Goal: Task Accomplishment & Management: Use online tool/utility

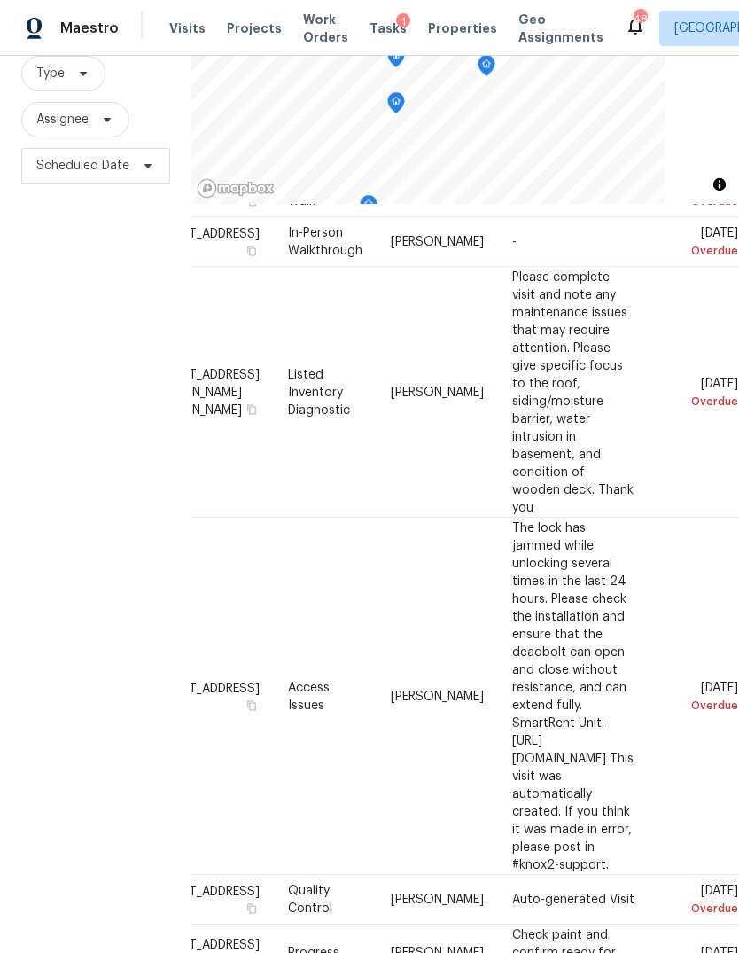
scroll to position [101, 158]
click at [0, 0] on icon at bounding box center [0, 0] width 0 height 0
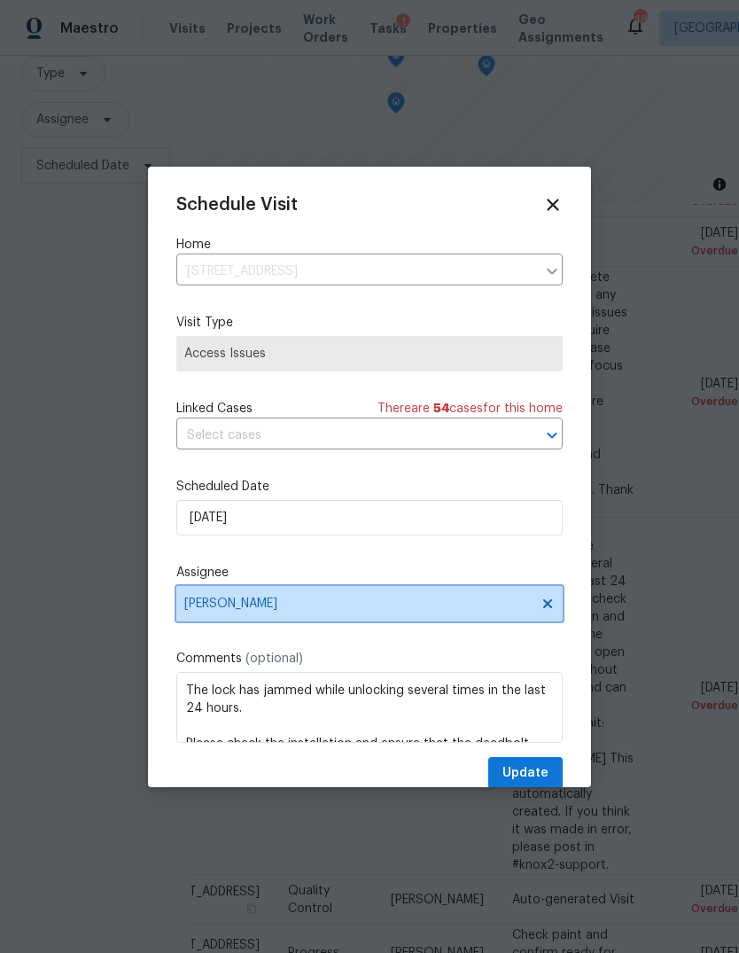
click at [328, 605] on span "[PERSON_NAME]" at bounding box center [357, 603] width 347 height 14
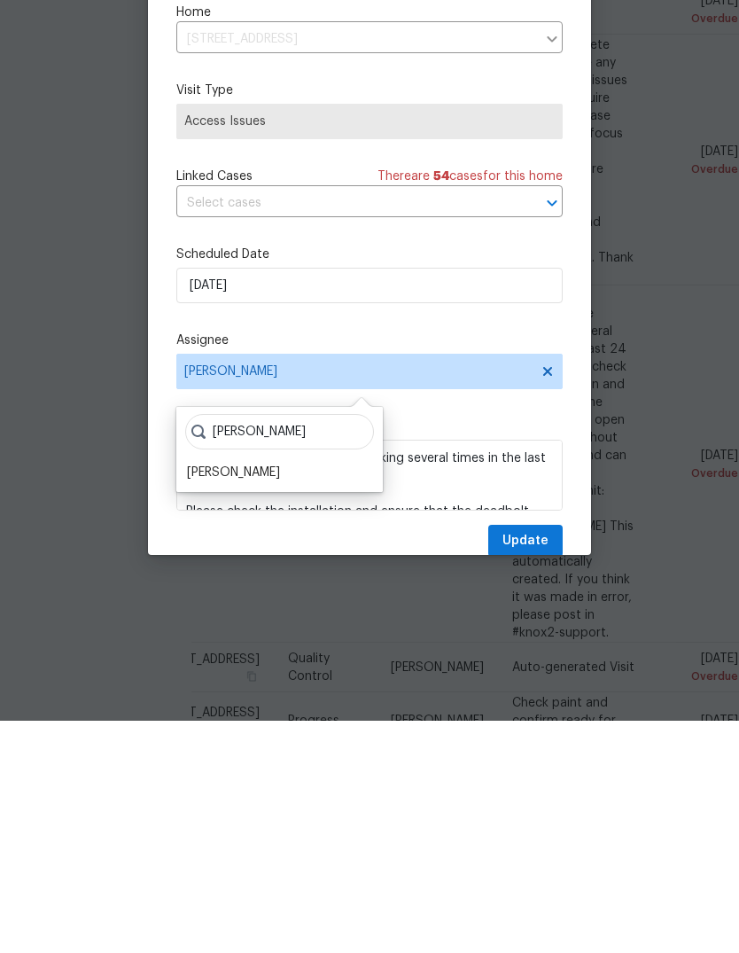
type input "[PERSON_NAME]"
click at [255, 696] on div "[PERSON_NAME]" at bounding box center [233, 705] width 93 height 18
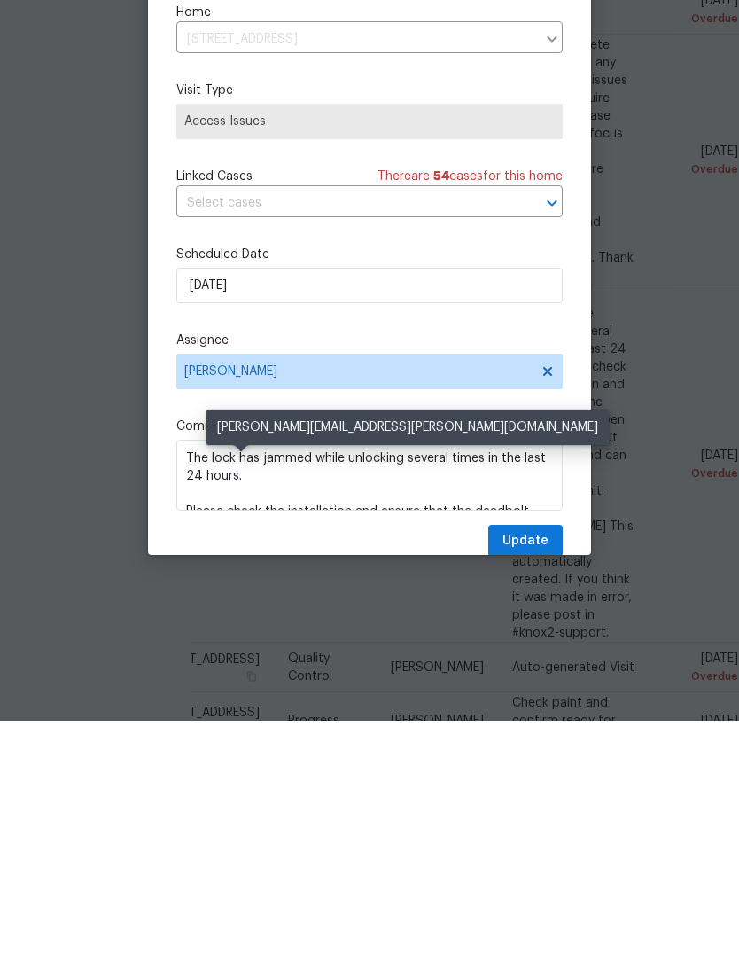
scroll to position [66, 0]
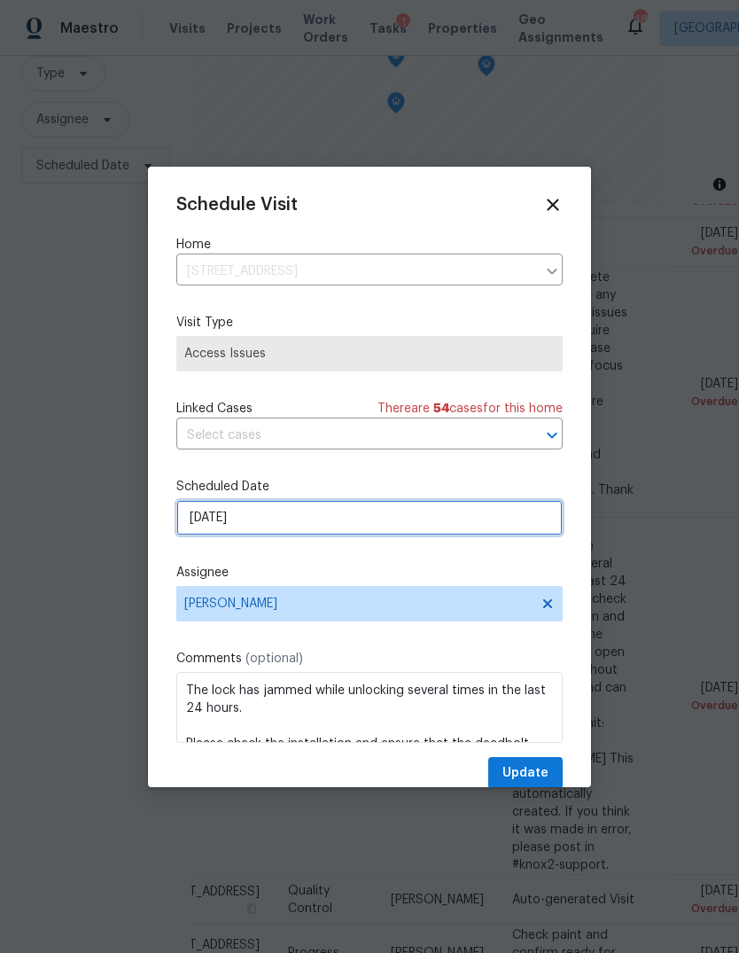
click at [251, 521] on input "[DATE]" at bounding box center [369, 517] width 386 height 35
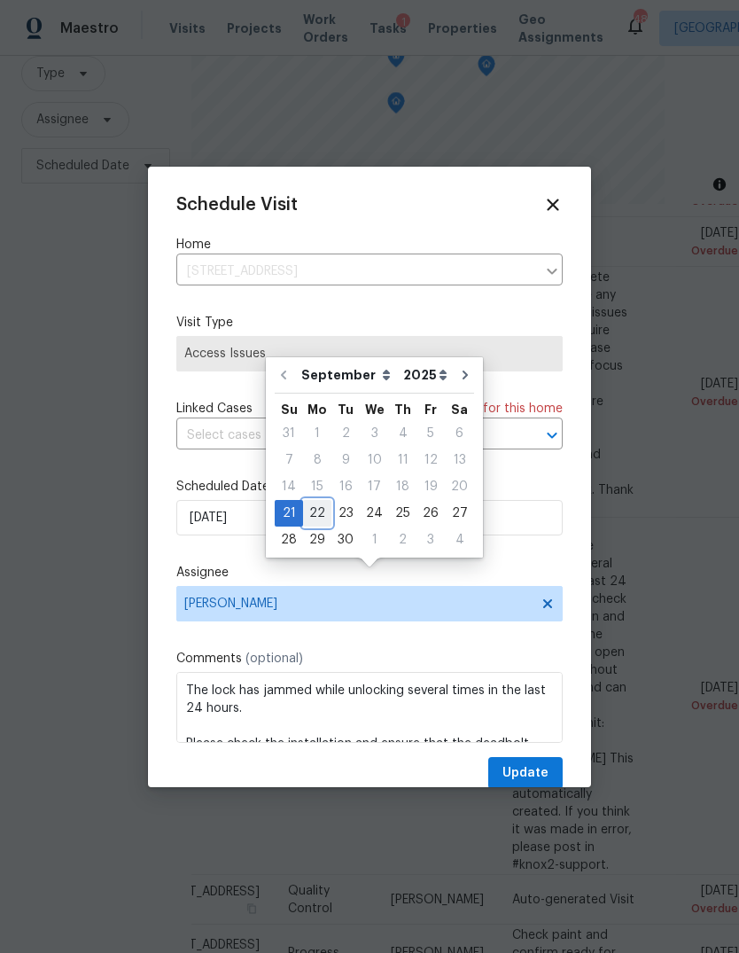
click at [315, 501] on div "22" at bounding box center [317, 513] width 28 height 25
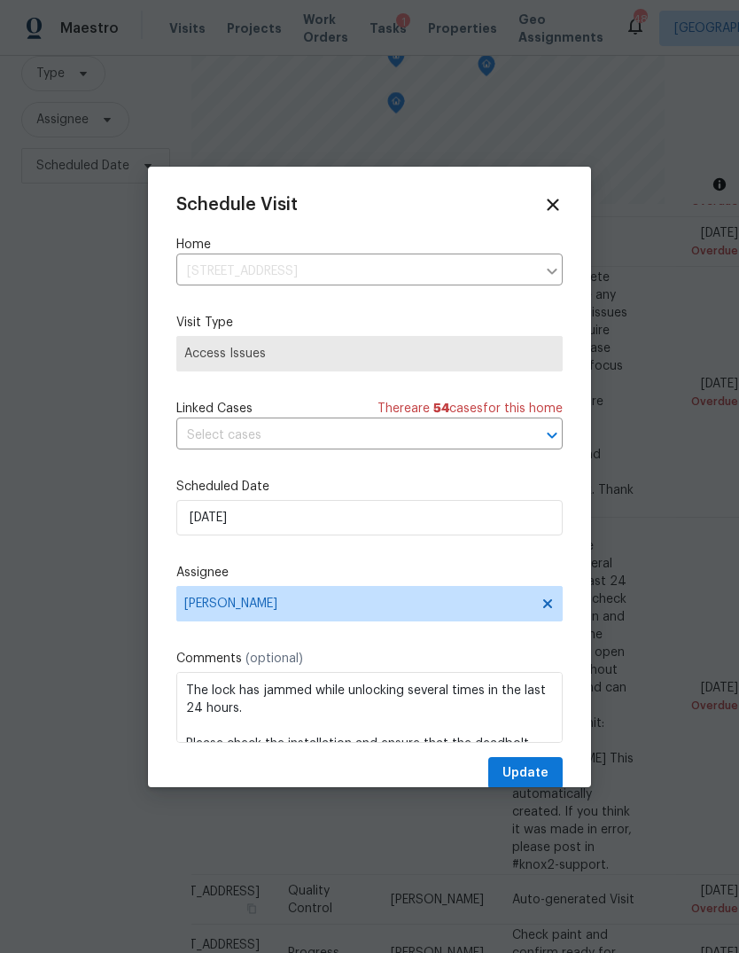
type input "[DATE]"
click at [543, 770] on span "Update" at bounding box center [525, 773] width 46 height 22
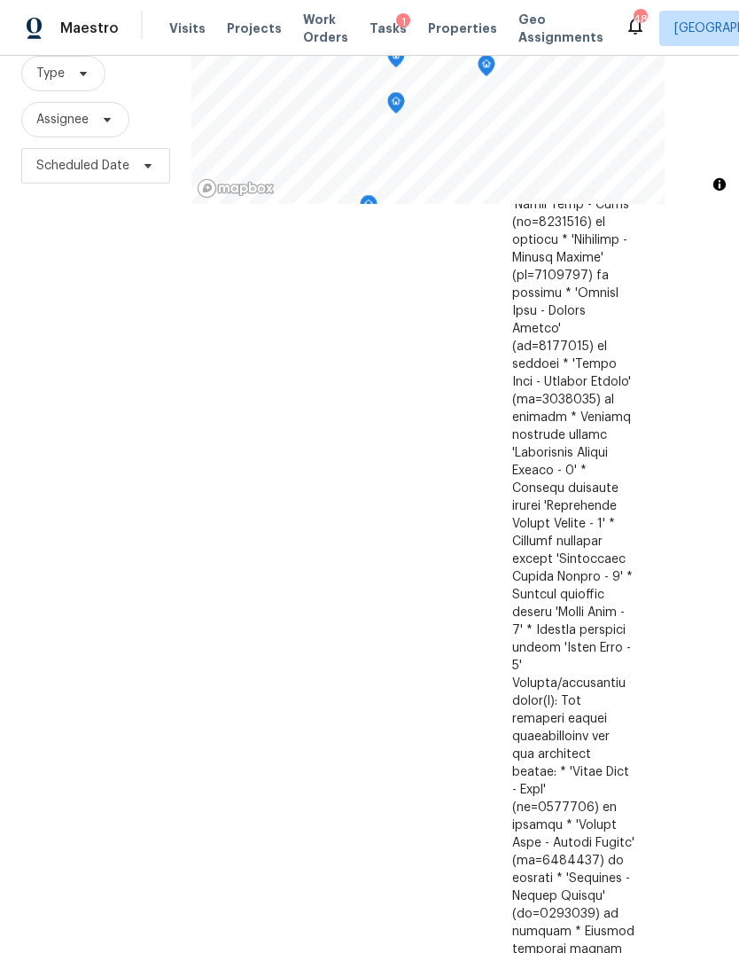
scroll to position [1877, 158]
click at [0, 0] on icon at bounding box center [0, 0] width 0 height 0
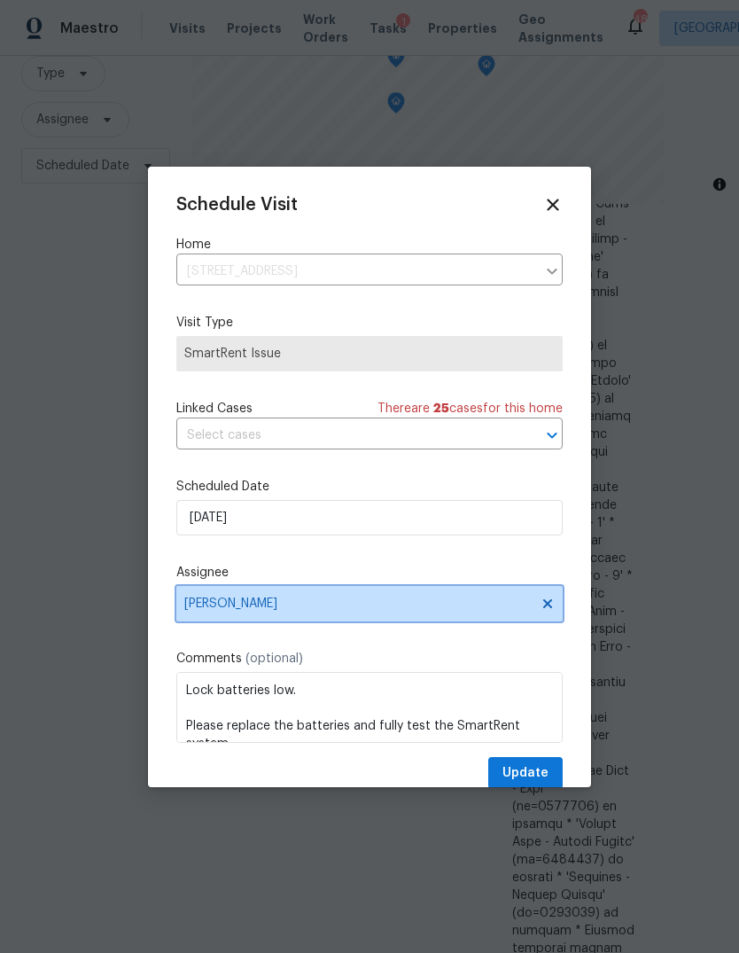
click at [284, 605] on span "[PERSON_NAME]" at bounding box center [357, 603] width 347 height 14
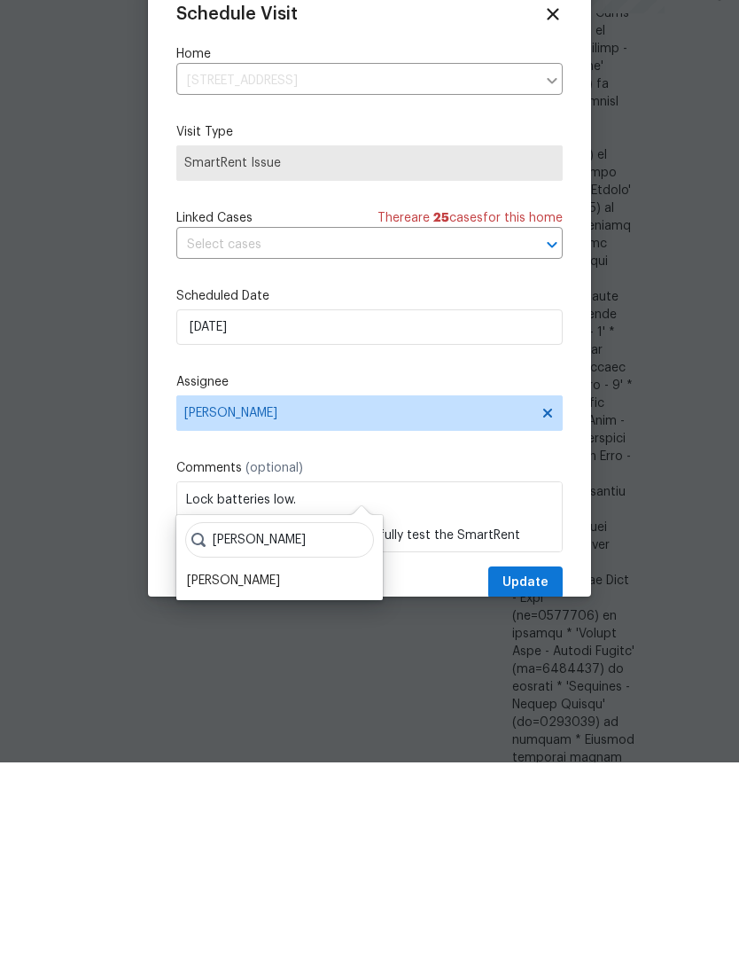
type input "[PERSON_NAME]"
click at [242, 762] on div "[PERSON_NAME]" at bounding box center [233, 771] width 93 height 18
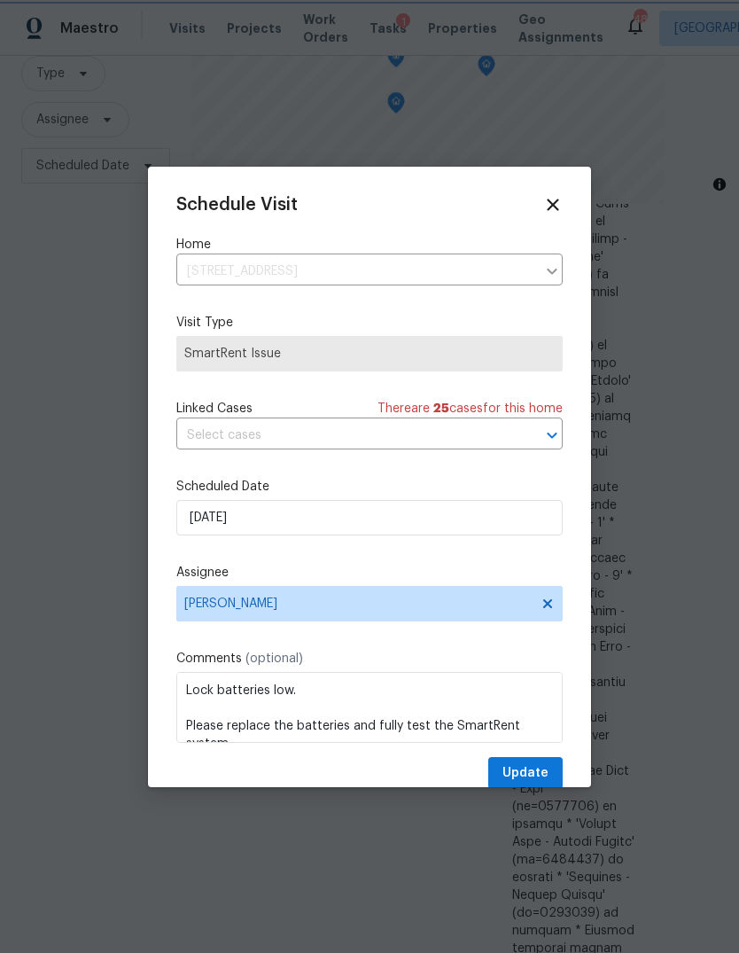
click at [529, 767] on span "Update" at bounding box center [525, 773] width 46 height 22
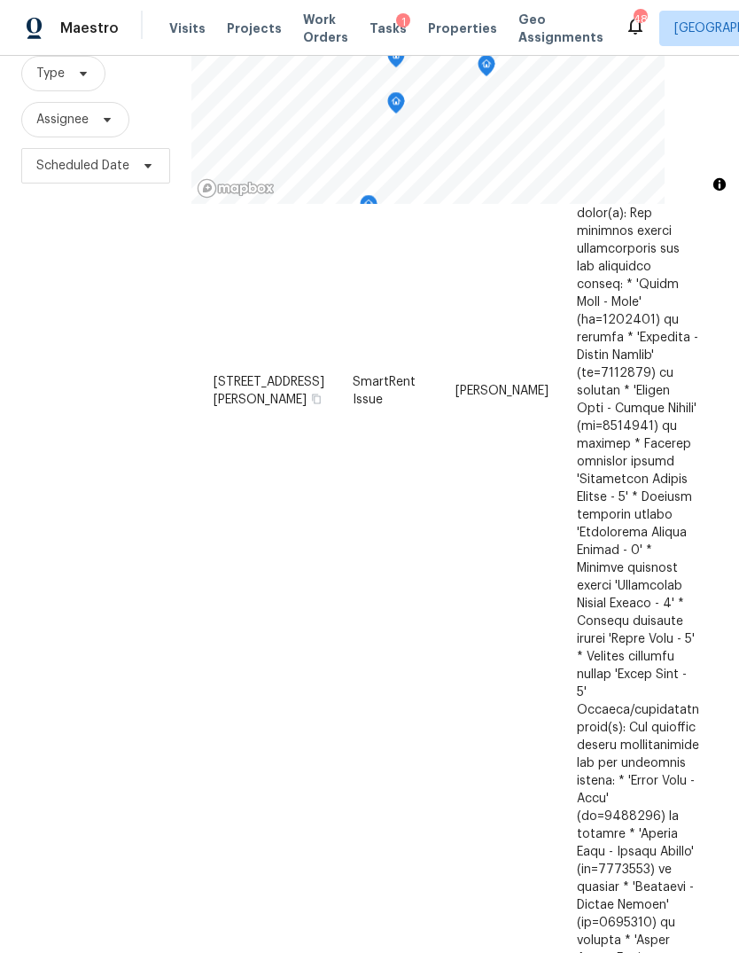
scroll to position [2859, 0]
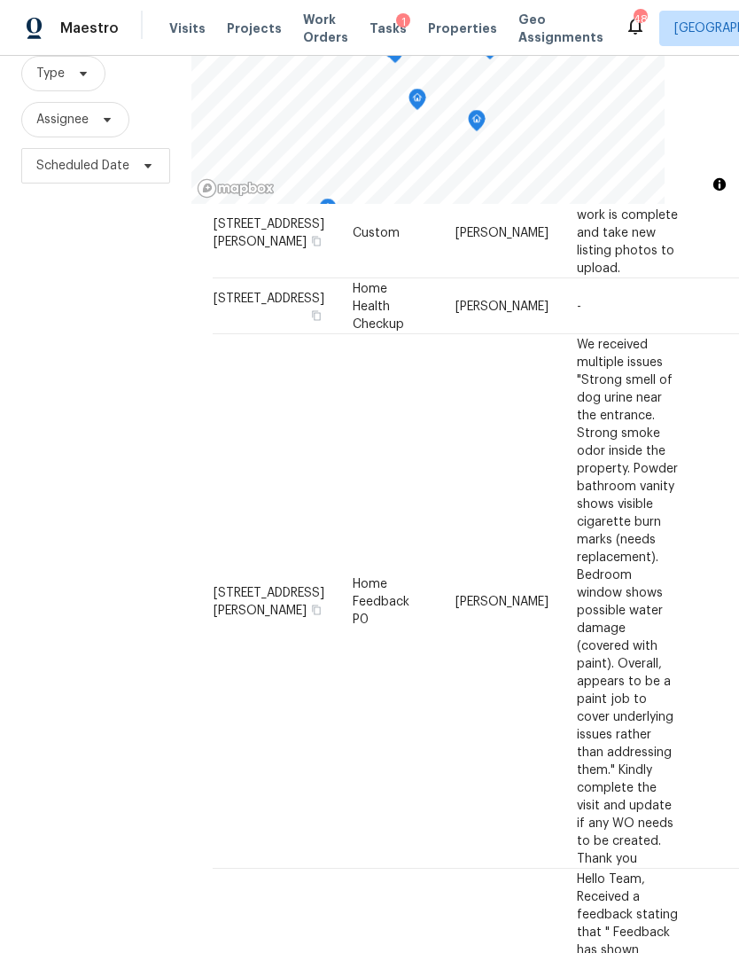
scroll to position [525, 0]
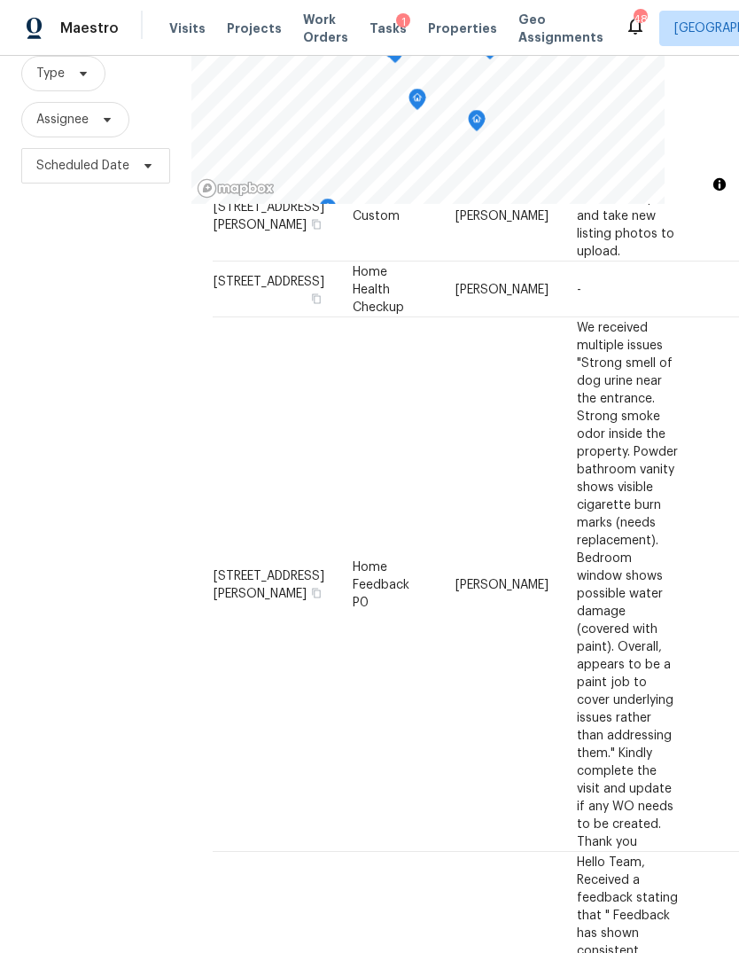
click at [0, 0] on icon at bounding box center [0, 0] width 0 height 0
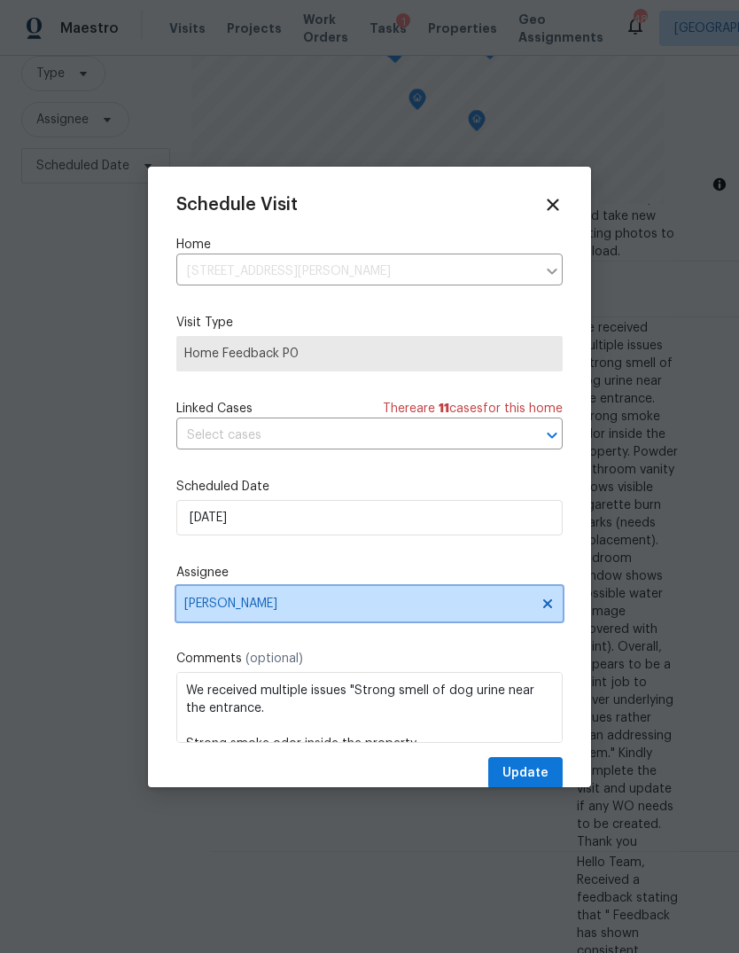
click at [250, 596] on span "[PERSON_NAME]" at bounding box center [369, 603] width 386 height 35
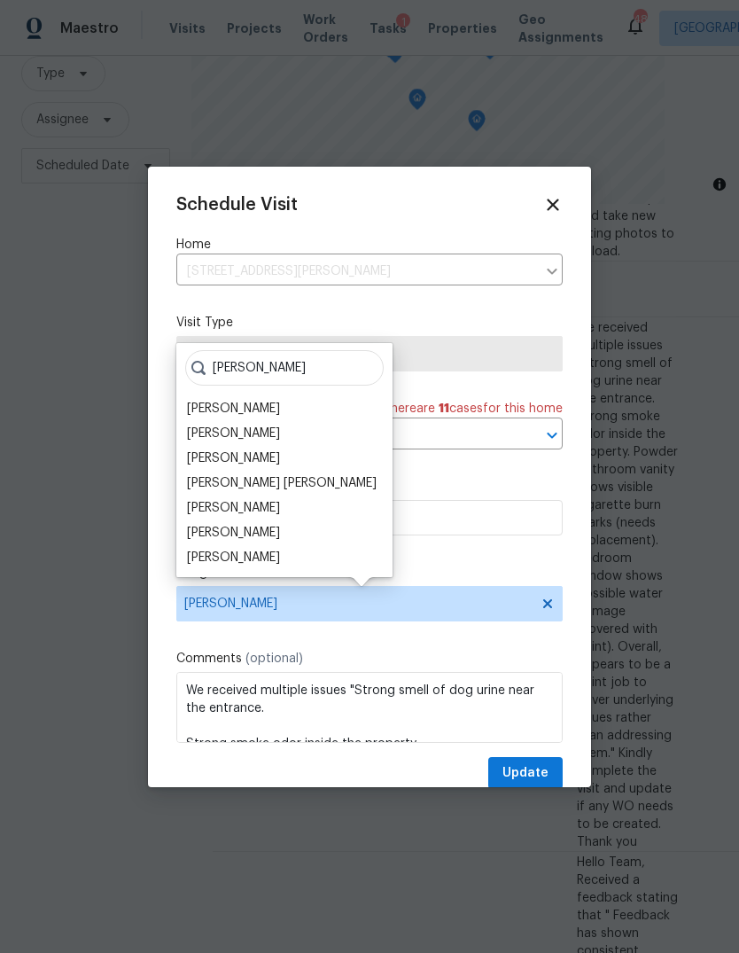
type input "[PERSON_NAME]"
click at [271, 556] on div "[PERSON_NAME]" at bounding box center [285, 557] width 206 height 25
click at [231, 564] on div "[PERSON_NAME]" at bounding box center [233, 558] width 93 height 18
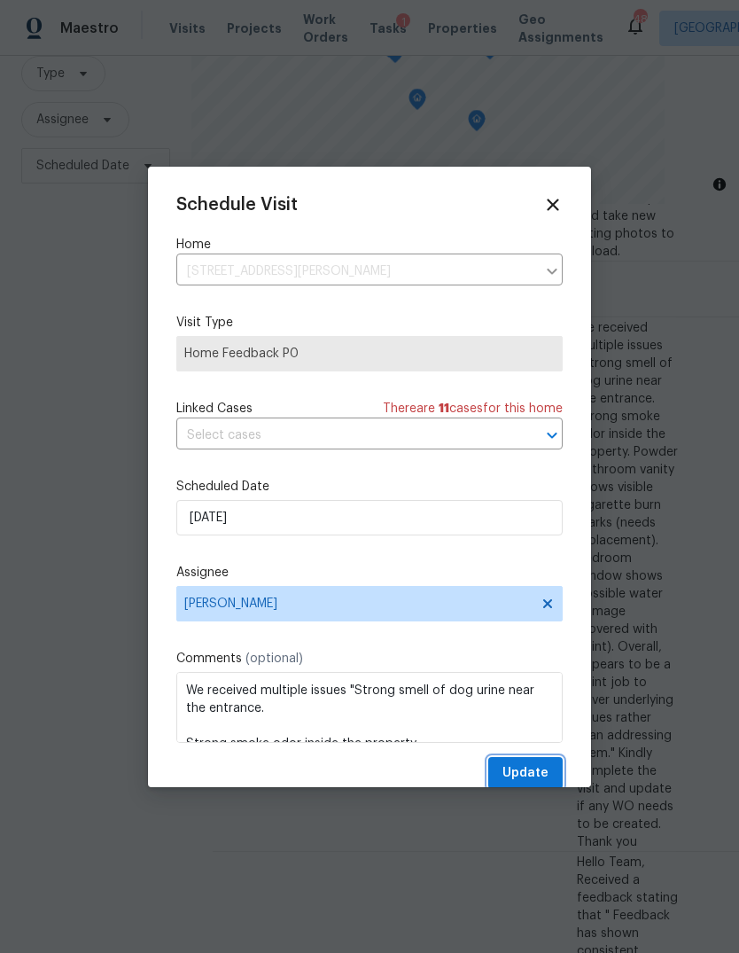
click at [536, 774] on span "Update" at bounding box center [525, 773] width 46 height 22
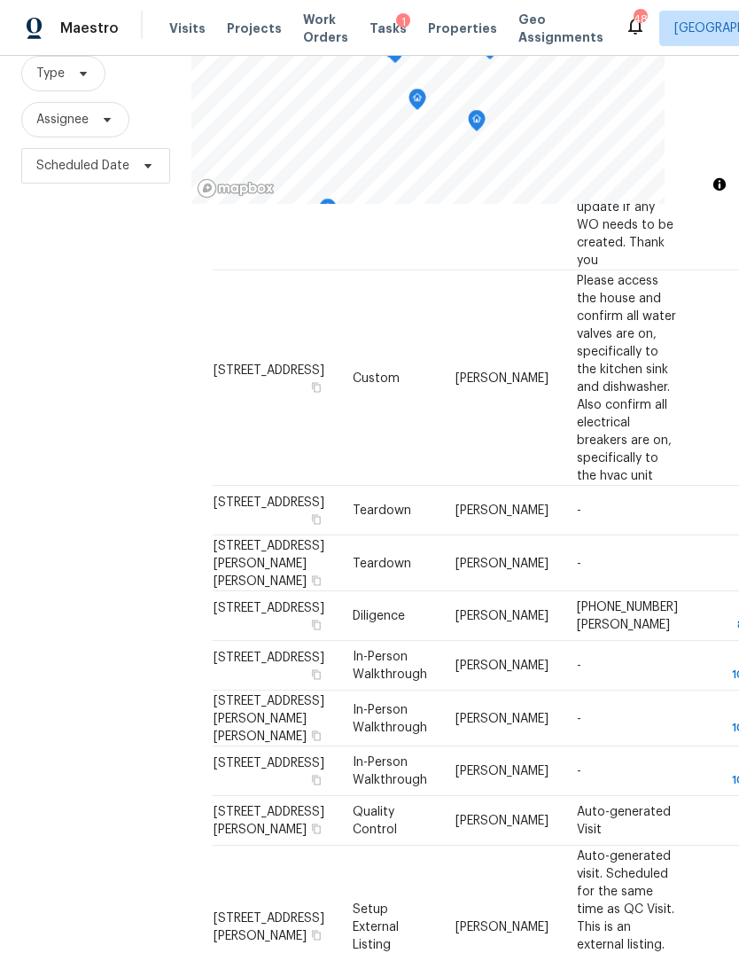
scroll to position [1771, 0]
click at [0, 0] on span at bounding box center [0, 0] width 0 height 0
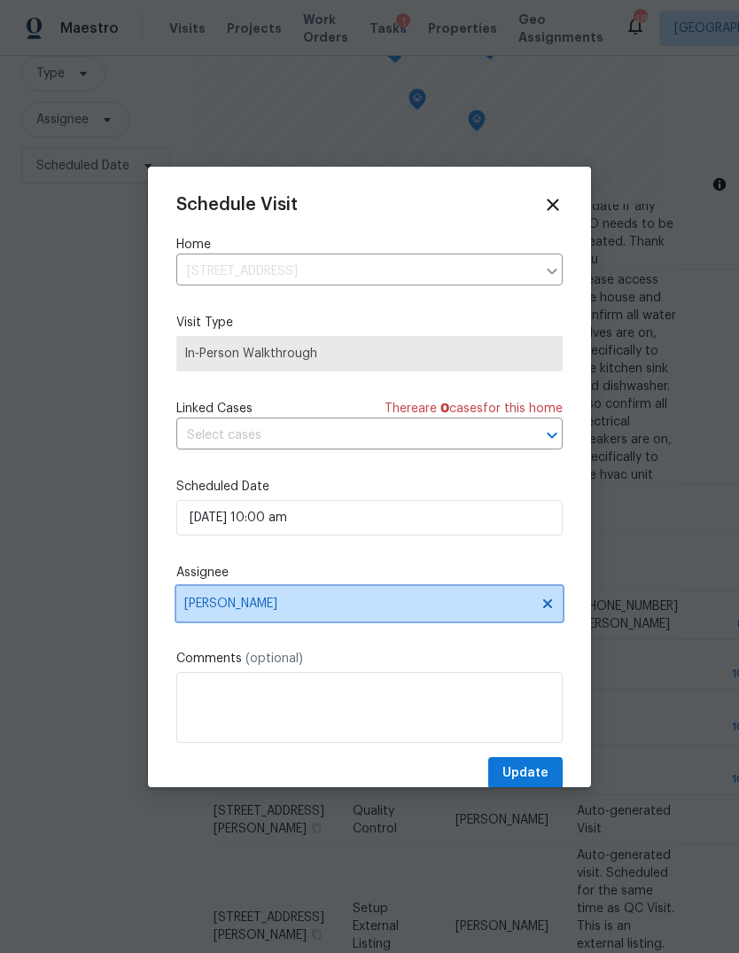
click at [298, 607] on span "[PERSON_NAME]" at bounding box center [357, 603] width 347 height 14
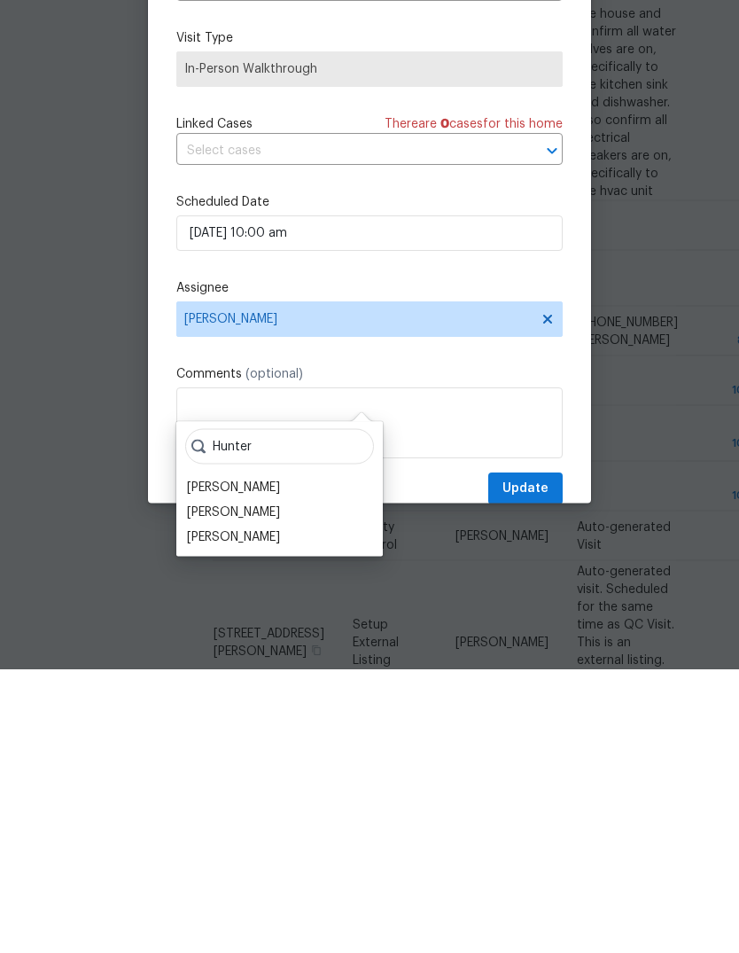
type input "Hunter"
click at [269, 812] on div "[PERSON_NAME]" at bounding box center [233, 821] width 93 height 18
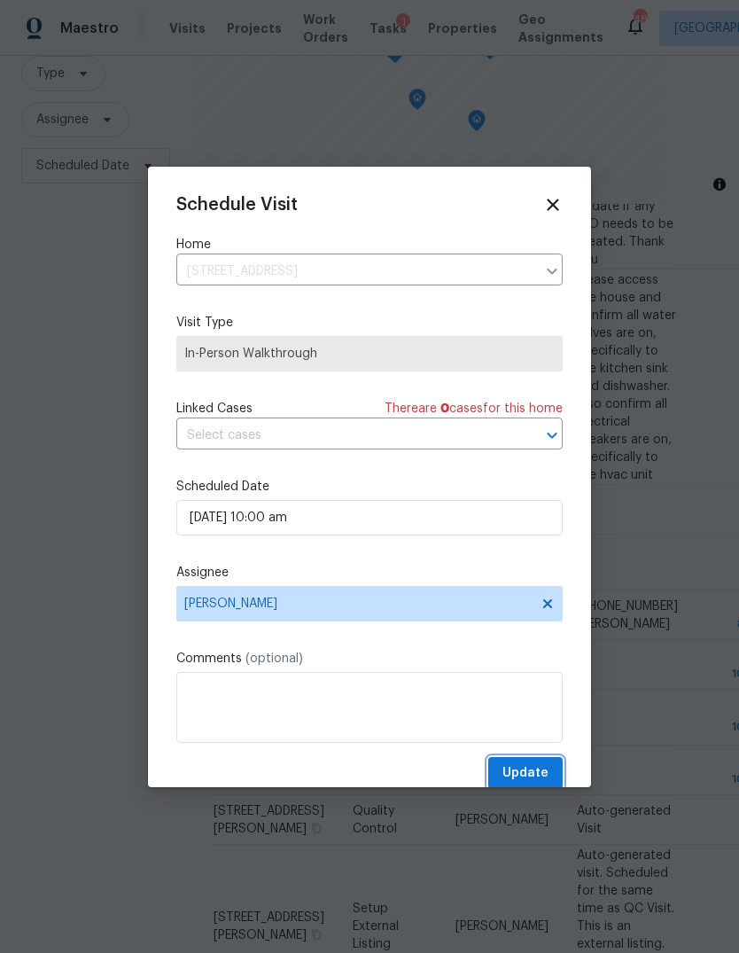
click at [536, 774] on span "Update" at bounding box center [525, 773] width 46 height 22
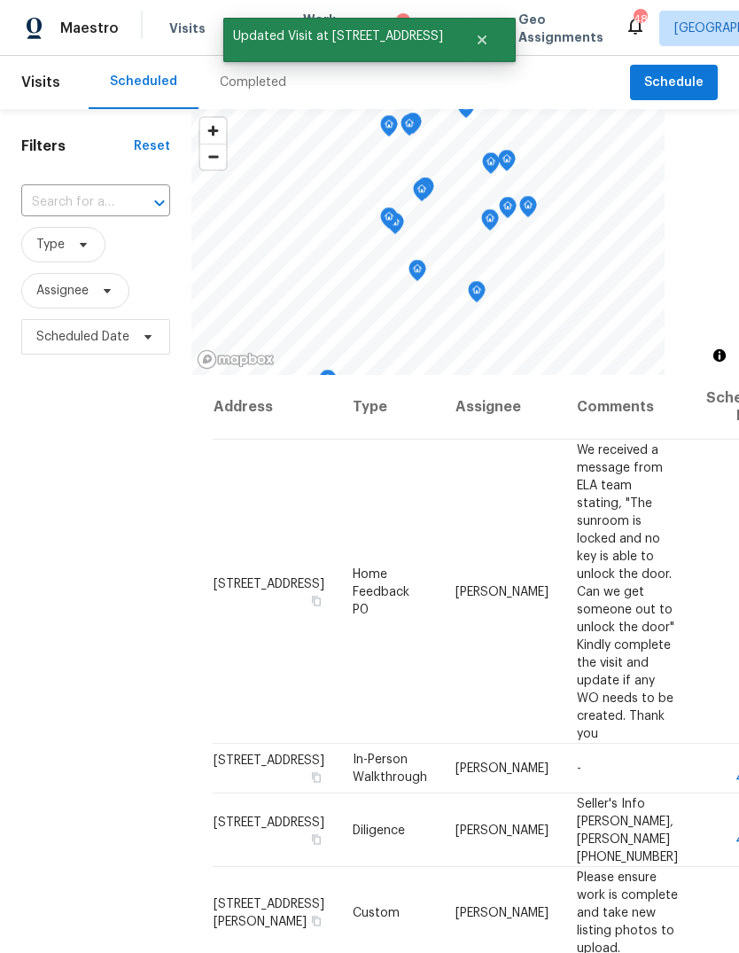
scroll to position [0, 0]
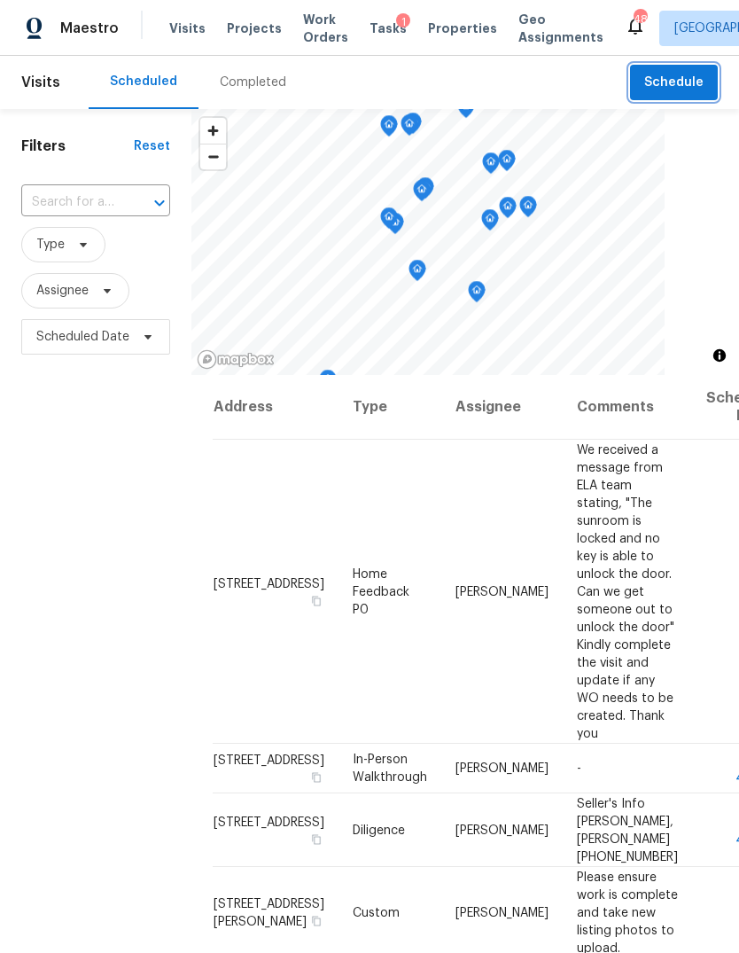
click at [677, 72] on span "Schedule" at bounding box center [673, 83] width 59 height 22
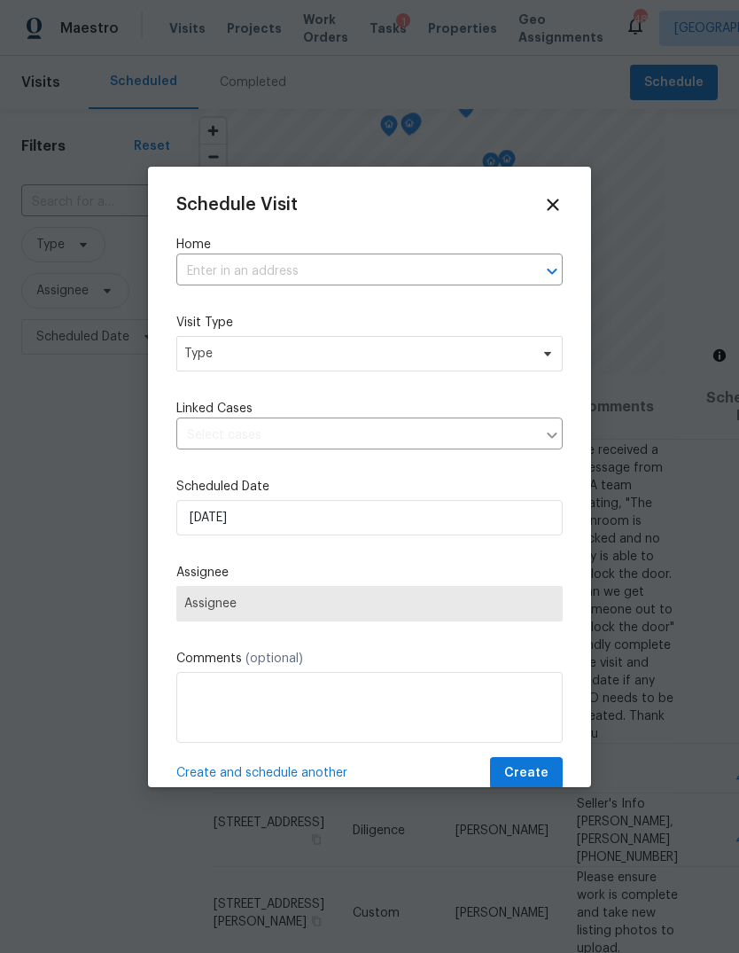
click at [310, 276] on input "text" at bounding box center [344, 271] width 337 height 27
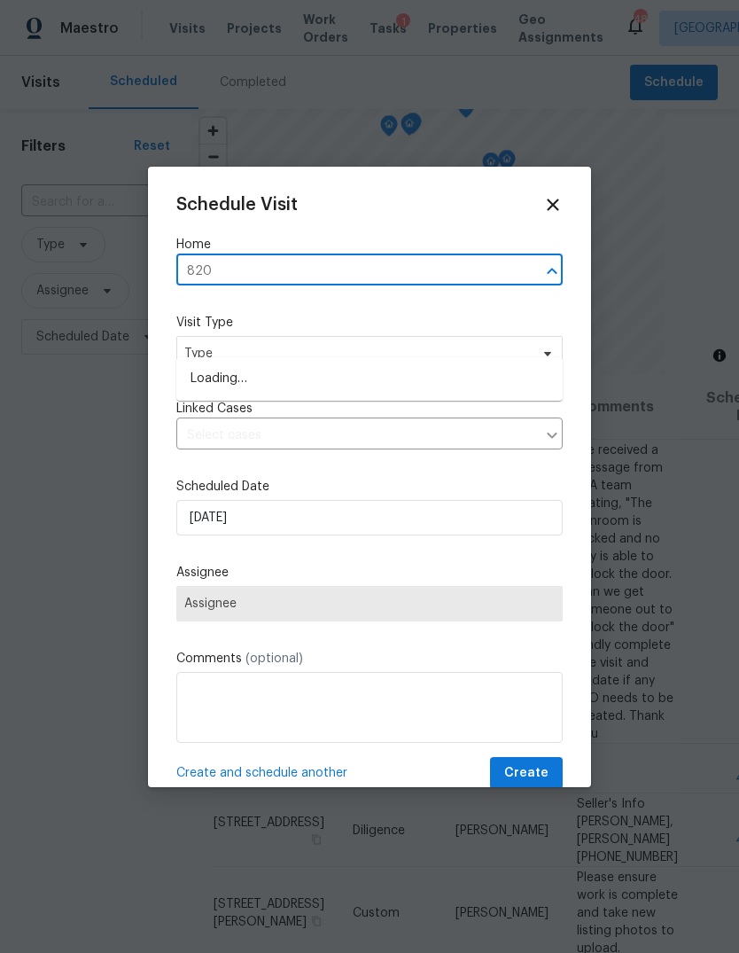
type input "8208"
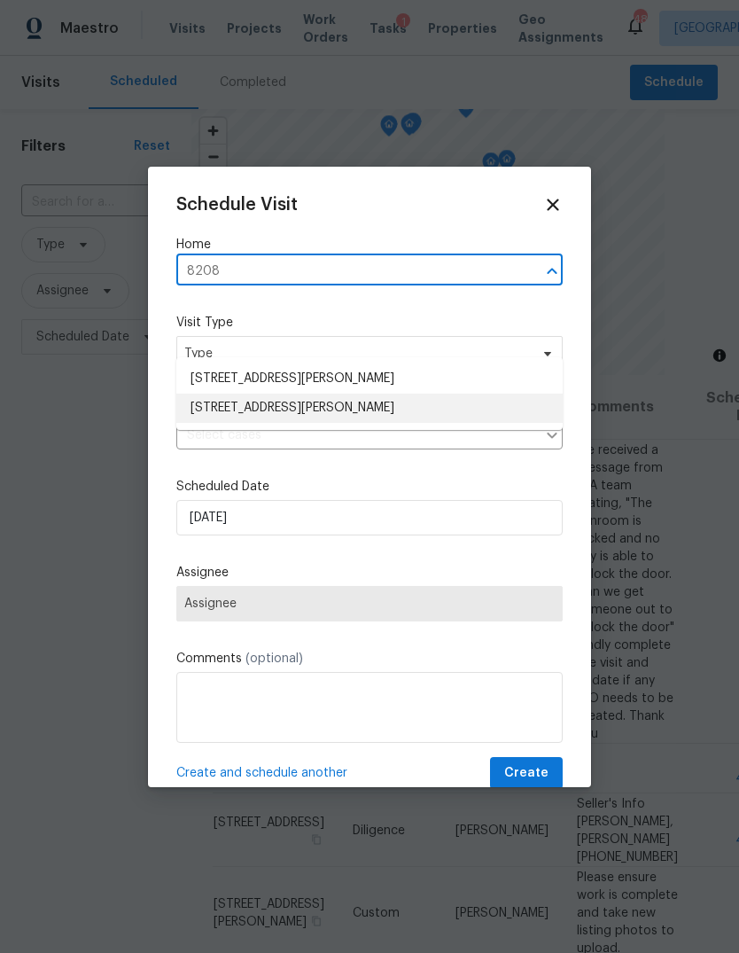
click at [306, 393] on li "[STREET_ADDRESS][PERSON_NAME]" at bounding box center [369, 407] width 386 height 29
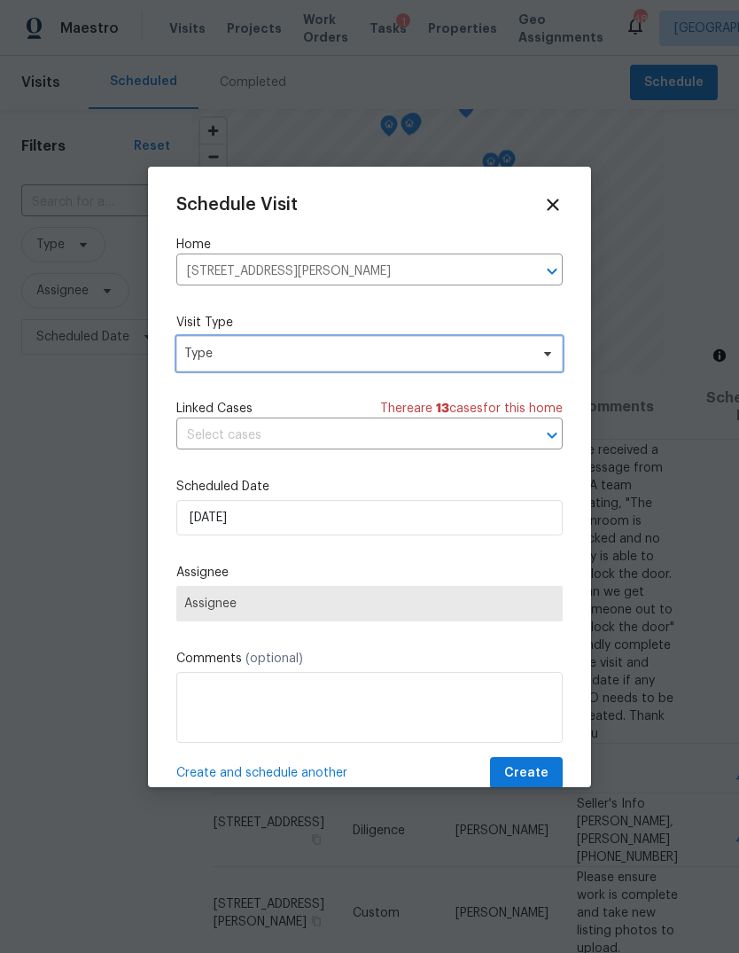
click at [285, 348] on span "Type" at bounding box center [356, 354] width 345 height 18
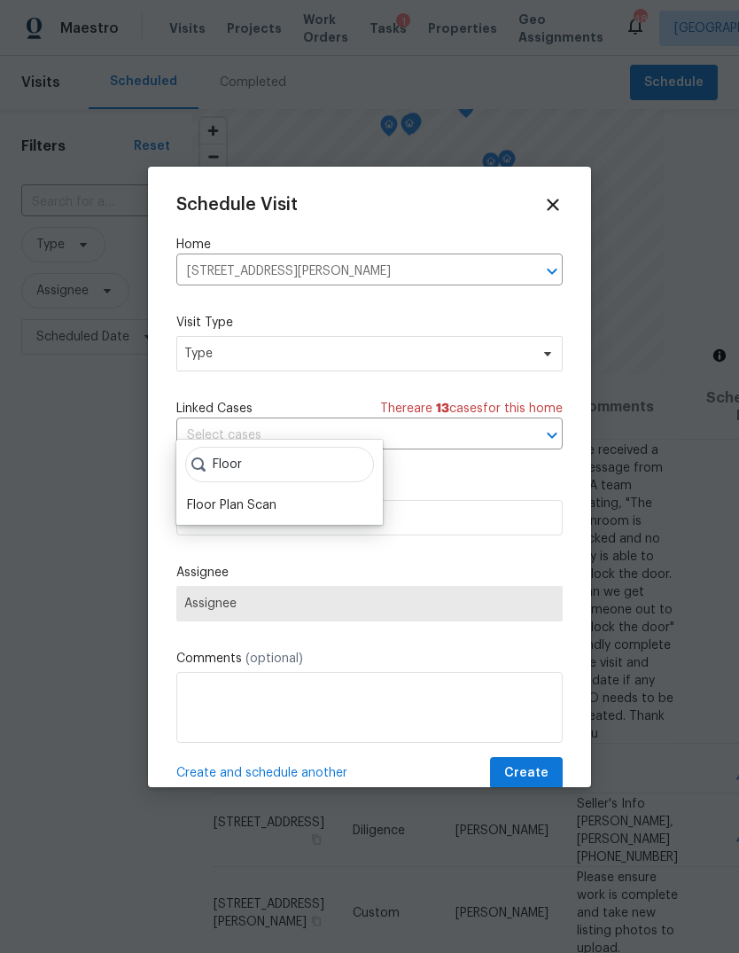
type input "Floor"
click at [239, 496] on div "Floor Plan Scan" at bounding box center [232, 505] width 90 height 18
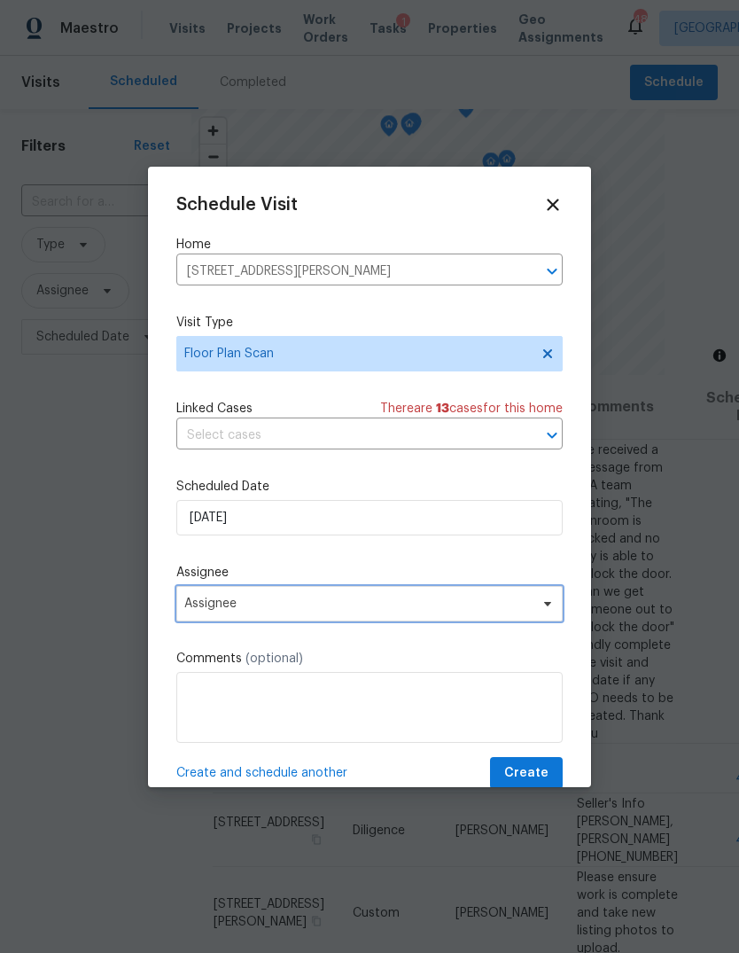
click at [312, 589] on span "Assignee" at bounding box center [369, 603] width 386 height 35
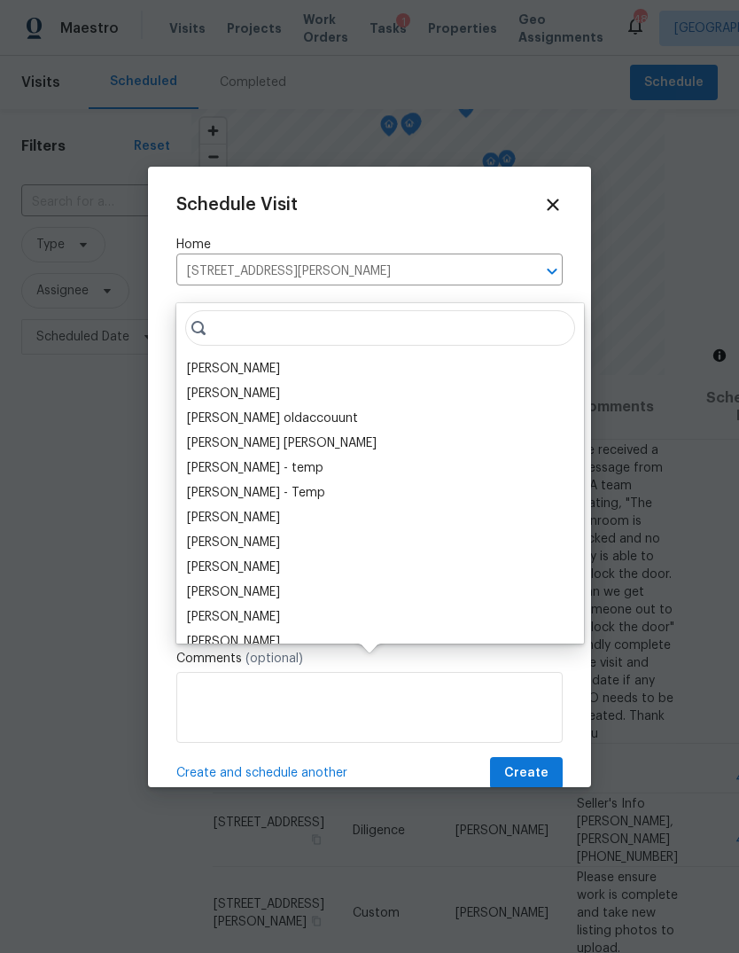
click at [273, 360] on div "[PERSON_NAME]" at bounding box center [233, 369] width 93 height 18
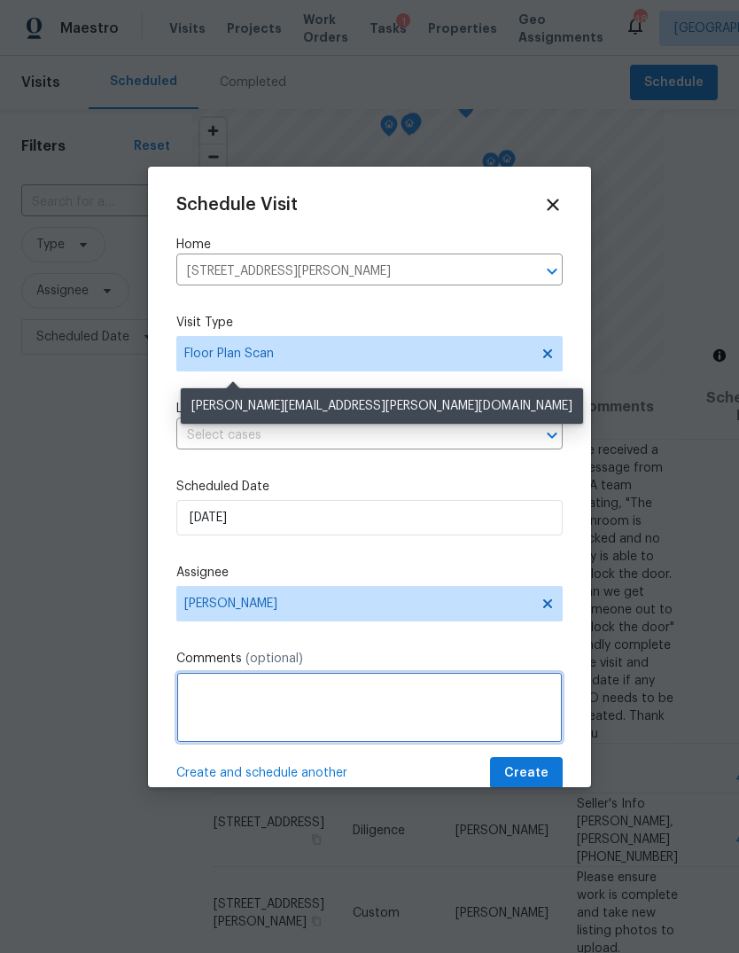
click at [304, 699] on textarea at bounding box center [369, 707] width 386 height 71
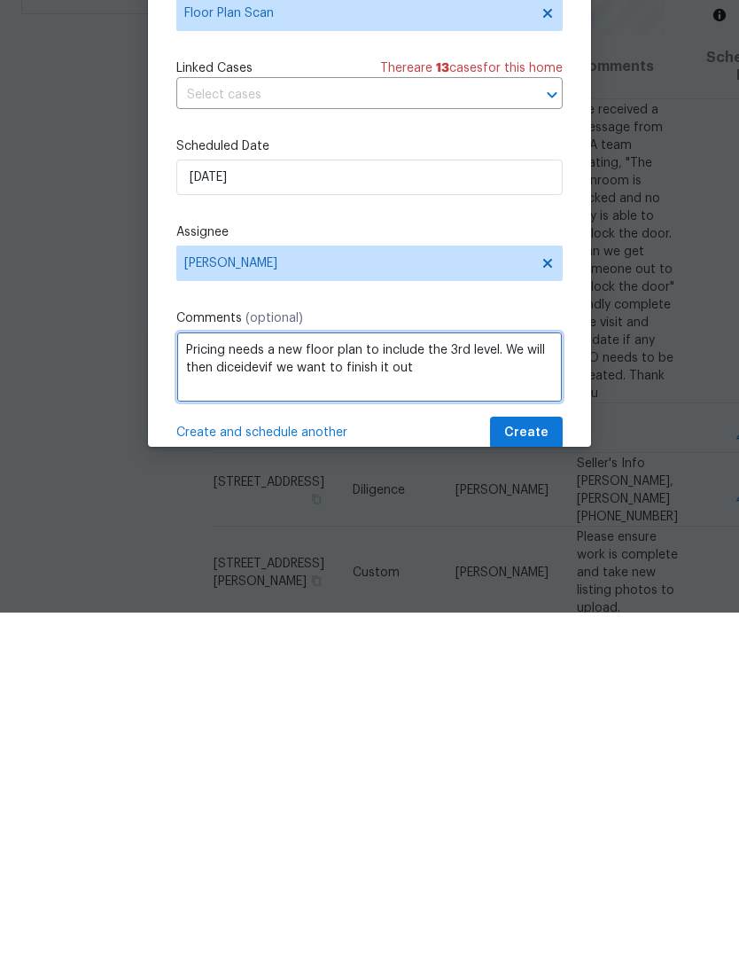
click at [253, 672] on textarea "Pricing needs a new floor plan to include the 3rd level. We will then diceidevi…" at bounding box center [369, 707] width 386 height 71
click at [262, 672] on textarea "Pricing needs a new floor plan to include the 3rd level. We will then diceidevi…" at bounding box center [369, 707] width 386 height 71
click at [261, 672] on textarea "Pricing needs a new floor plan to include the 3rd level. We will then diceidevi…" at bounding box center [369, 707] width 386 height 71
type textarea "Pricing needs a new floor plan to include the 3rd level. We will then decide if…"
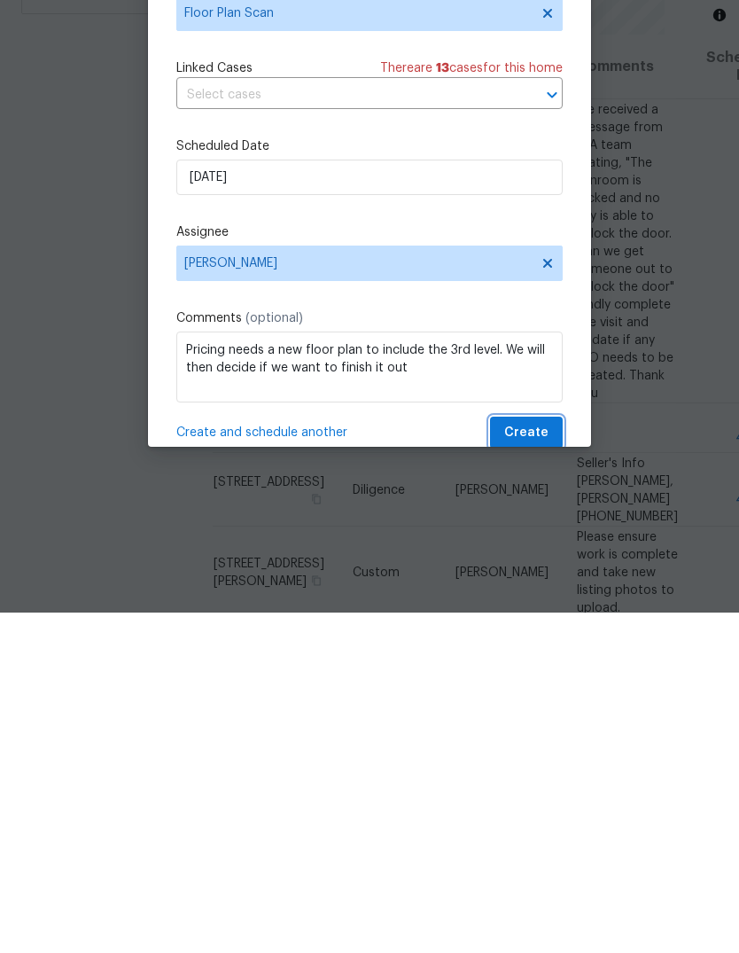
click at [522, 762] on span "Create" at bounding box center [526, 773] width 44 height 22
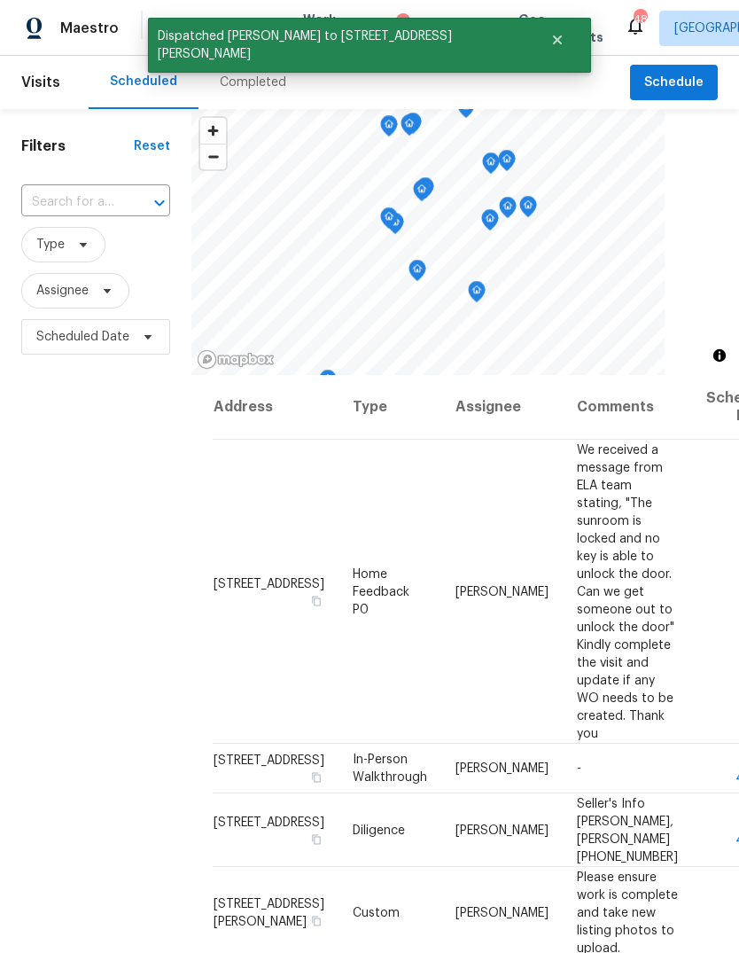
click at [57, 511] on div "Filters Reset ​ Type Assignee Scheduled Date" at bounding box center [95, 623] width 191 height 1028
